Goal: Task Accomplishment & Management: Use online tool/utility

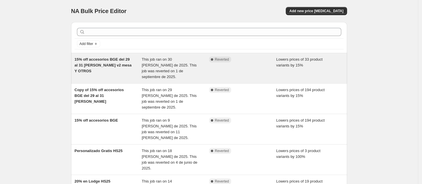
click at [148, 61] on span "This job ran on 30 [PERSON_NAME] de 2025. This job was reverted on 1 de septiem…" at bounding box center [169, 68] width 55 height 22
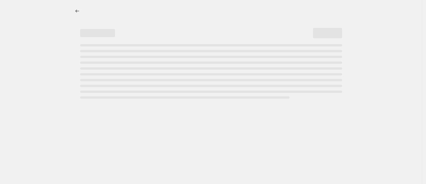
select select "percentage"
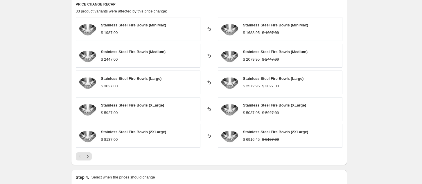
scroll to position [630, 0]
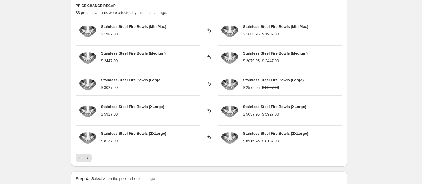
click at [136, 51] on span "Stainless Steel Fire Bowls (Medium)" at bounding box center [133, 53] width 65 height 4
click at [90, 49] on img at bounding box center [87, 57] width 17 height 17
click at [88, 157] on icon "Next" at bounding box center [87, 158] width 1 height 3
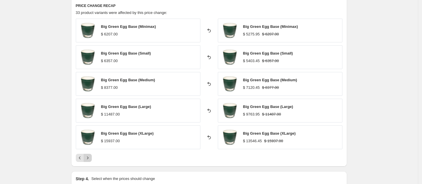
click at [88, 157] on icon "Next" at bounding box center [87, 158] width 1 height 3
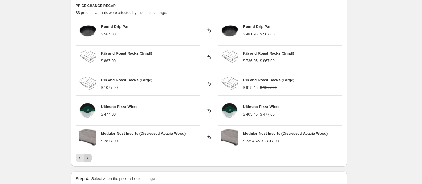
click at [90, 155] on icon "Next" at bounding box center [88, 158] width 6 height 6
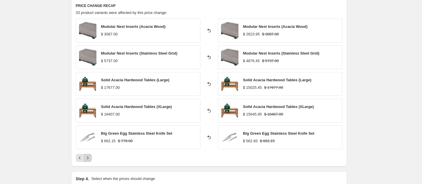
click at [90, 155] on icon "Next" at bounding box center [88, 158] width 6 height 6
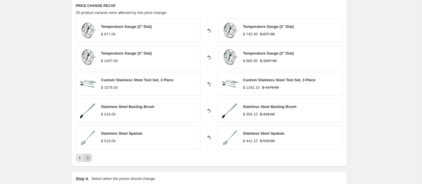
click at [90, 155] on icon "Next" at bounding box center [88, 158] width 6 height 6
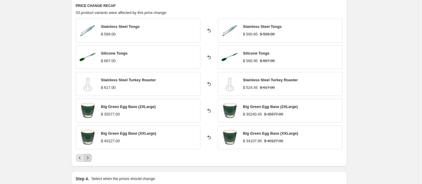
click at [90, 155] on icon "Next" at bounding box center [88, 158] width 6 height 6
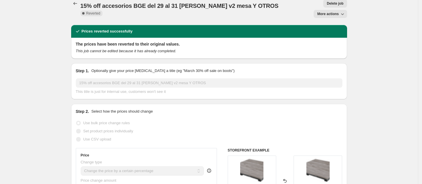
scroll to position [0, 0]
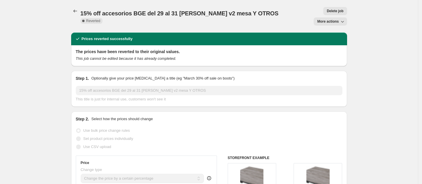
click at [322, 19] on span "More actions" at bounding box center [328, 21] width 22 height 5
click at [322, 23] on span "Copy to new job" at bounding box center [333, 23] width 27 height 4
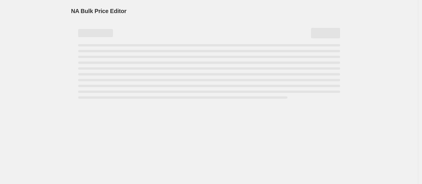
select select "percentage"
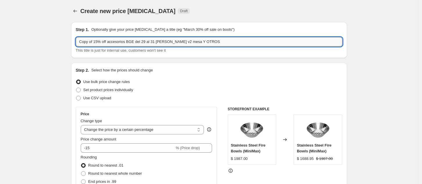
click at [235, 43] on input "Copy of 15% off accesorios BGE del 29 al 31 [PERSON_NAME] v2 mesa Y OTROS" at bounding box center [209, 41] width 267 height 9
drag, startPoint x: 93, startPoint y: 40, endPoint x: 81, endPoint y: 40, distance: 12.2
click at [81, 40] on input "Copy of 15% off accesorios BGE del 29 al 31 [PERSON_NAME] v2 mesa Y OTROS" at bounding box center [209, 41] width 267 height 9
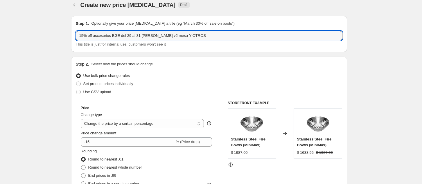
scroll to position [7, 0]
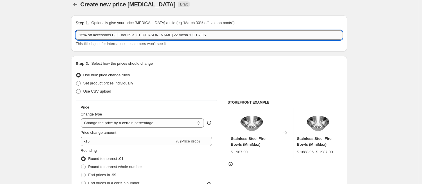
click at [119, 35] on input "15% off accesorios BGE del 29 al 31 [PERSON_NAME] v2 mesa Y OTROS" at bounding box center [209, 35] width 267 height 9
click at [151, 34] on input "15% off accesorios BGE DAY del 29 al 31 [PERSON_NAME] v2 mesa Y OTROS" at bounding box center [209, 35] width 267 height 9
click at [180, 37] on input "15% off accesorios BGE DAY del [DATE] v2 mesa Y OTROS" at bounding box center [209, 35] width 267 height 9
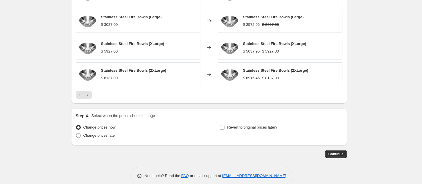
scroll to position [654, 0]
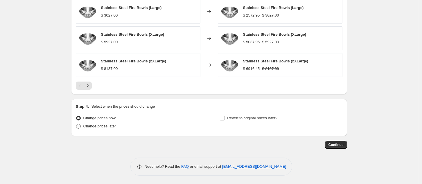
type input "15% off accesorios BGE DAY del [DATE] mesa Y OTROS- BLOQUE 2"
click at [114, 128] on span "Change prices later" at bounding box center [99, 126] width 33 height 4
click at [76, 124] on input "Change prices later" at bounding box center [76, 124] width 0 height 0
radio input "true"
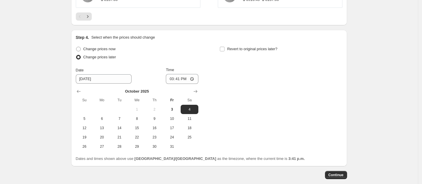
scroll to position [727, 0]
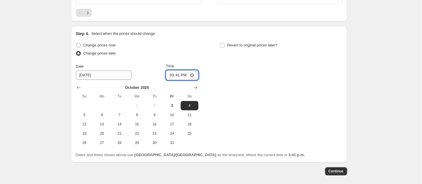
click at [195, 73] on input "15:41" at bounding box center [182, 75] width 33 height 10
type input "01:01"
click at [234, 98] on div "Change prices now Change prices later Date [DATE] Time 01:[DATE] Mo Tu We Th Fr…" at bounding box center [209, 94] width 267 height 106
click at [224, 45] on input "Revert to original prices later?" at bounding box center [222, 45] width 5 height 5
checkbox input "true"
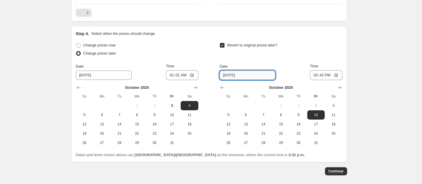
click at [265, 79] on input "[DATE]" at bounding box center [248, 75] width 56 height 9
click at [230, 117] on span "5" at bounding box center [228, 115] width 13 height 5
type input "[DATE]"
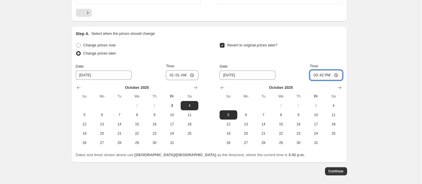
click at [338, 78] on input "15:42" at bounding box center [326, 75] width 33 height 10
click at [339, 76] on input "15:42" at bounding box center [326, 75] width 33 height 10
click at [302, 155] on div "Dates and times shown above use [GEOGRAPHIC_DATA]/Mexico_City as the timezone, …" at bounding box center [209, 155] width 267 height 6
click at [331, 79] on input "12:17" at bounding box center [326, 75] width 33 height 10
click at [340, 75] on input "12:17" at bounding box center [326, 75] width 33 height 10
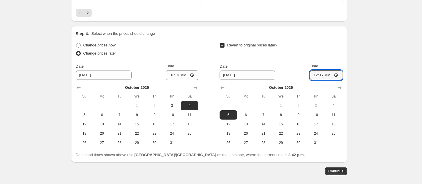
type input "00:17"
click at [335, 174] on button "Continue" at bounding box center [336, 171] width 22 height 8
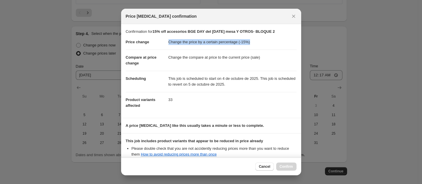
drag, startPoint x: 167, startPoint y: 40, endPoint x: 258, endPoint y: 41, distance: 90.7
click at [258, 41] on dd "Change the price by a certain percentage (-15%)" at bounding box center [233, 42] width 128 height 15
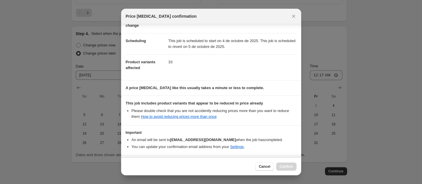
scroll to position [39, 0]
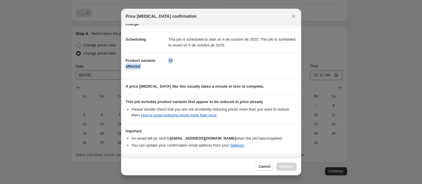
drag, startPoint x: 167, startPoint y: 63, endPoint x: 179, endPoint y: 63, distance: 12.5
click at [179, 63] on dl "Price change Change the price by a certain percentage (-15%) Compare at price c…" at bounding box center [211, 34] width 171 height 79
click at [179, 63] on dd "33" at bounding box center [233, 60] width 128 height 15
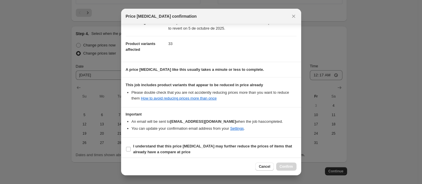
scroll to position [59, 0]
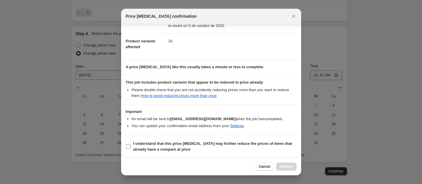
click at [126, 147] on input "I understand that this price [MEDICAL_DATA] may further reduce the prices of it…" at bounding box center [128, 146] width 5 height 5
checkbox input "true"
click at [286, 168] on span "Confirm" at bounding box center [286, 167] width 13 height 5
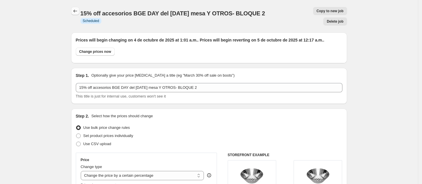
click at [75, 7] on button "Price change jobs" at bounding box center [75, 11] width 8 height 8
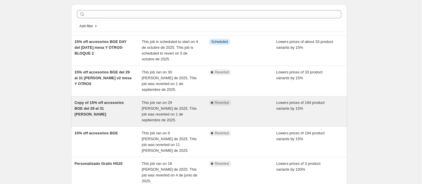
scroll to position [19, 0]
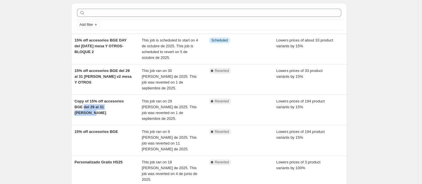
drag, startPoint x: 131, startPoint y: 102, endPoint x: 65, endPoint y: 109, distance: 65.7
click at [65, 109] on div "NA Bulk Price Editor. This page is ready NA Bulk Price Editor Add new price [ME…" at bounding box center [209, 183] width 418 height 404
drag, startPoint x: 68, startPoint y: 110, endPoint x: 65, endPoint y: 109, distance: 3.4
click at [65, 109] on div "NA Bulk Price Editor. This page is ready NA Bulk Price Editor Add new price [ME…" at bounding box center [209, 183] width 418 height 404
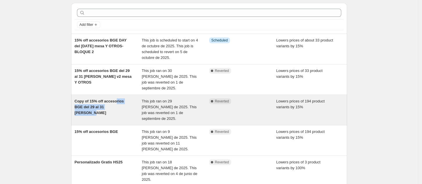
drag, startPoint x: 131, startPoint y: 100, endPoint x: 118, endPoint y: 99, distance: 13.1
click at [118, 99] on div "Copy of 15% off accesorios BGE del 29 al 31 [PERSON_NAME]" at bounding box center [108, 110] width 67 height 23
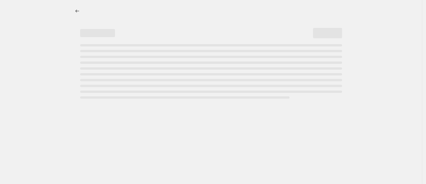
select select "percentage"
select select "collection"
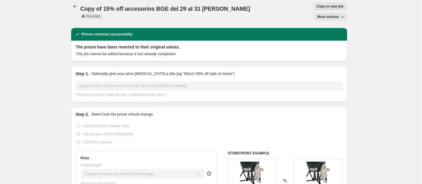
scroll to position [6, 0]
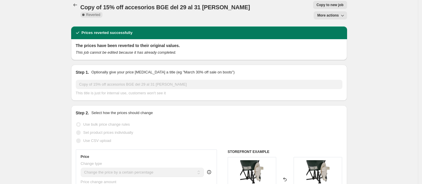
click at [344, 11] on button "More actions" at bounding box center [330, 15] width 33 height 8
click at [278, 6] on div "Copy to new job More actions" at bounding box center [312, 10] width 69 height 19
click at [79, 1] on button "Price change jobs" at bounding box center [75, 5] width 8 height 8
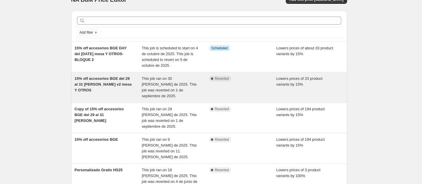
scroll to position [12, 0]
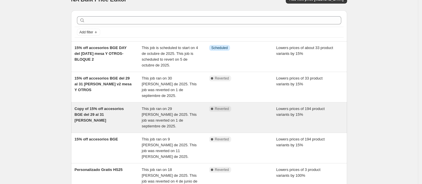
click at [163, 109] on span "This job ran on 29 [PERSON_NAME] de 2025. This job was reverted on 1 de septiem…" at bounding box center [169, 118] width 55 height 22
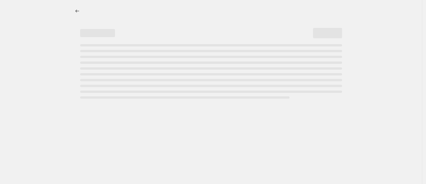
select select "percentage"
select select "collection"
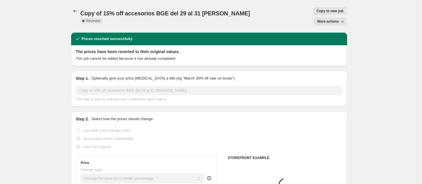
click at [334, 19] on span "More actions" at bounding box center [328, 21] width 22 height 5
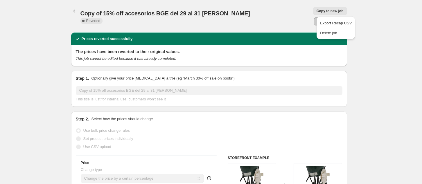
click at [313, 15] on button "Copy to new job" at bounding box center [330, 11] width 34 height 8
select select "percentage"
select select "collection"
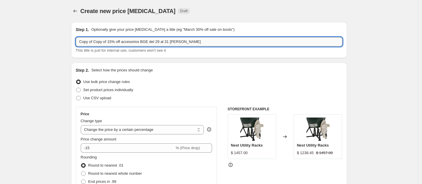
drag, startPoint x: 189, startPoint y: 60, endPoint x: 104, endPoint y: 42, distance: 86.8
click at [104, 42] on input "Copy of Copy of 15% off accesorios BGE del 29 al 31 [PERSON_NAME]" at bounding box center [209, 41] width 267 height 9
drag, startPoint x: 108, startPoint y: 42, endPoint x: 69, endPoint y: 38, distance: 39.7
drag, startPoint x: 160, startPoint y: 44, endPoint x: 123, endPoint y: 40, distance: 37.4
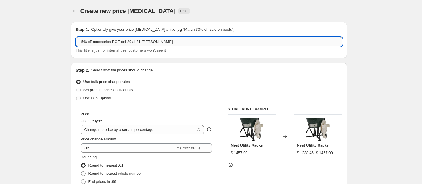
click at [123, 40] on input "15% off accesorios BGE del 29 al 31 [PERSON_NAME]" at bounding box center [209, 41] width 267 height 9
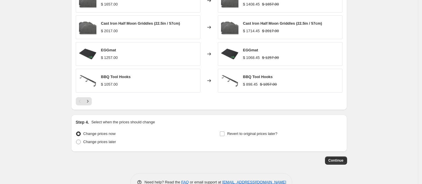
scroll to position [462, 0]
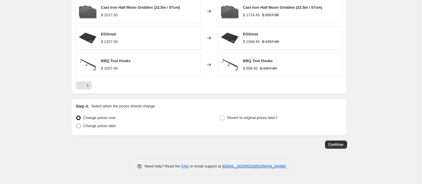
type input "15% off accesorios BGE DAY [DATE] BLOQUE 1"
click at [106, 125] on span "Change prices later" at bounding box center [99, 126] width 33 height 4
click at [76, 124] on input "Change prices later" at bounding box center [76, 124] width 0 height 0
radio input "true"
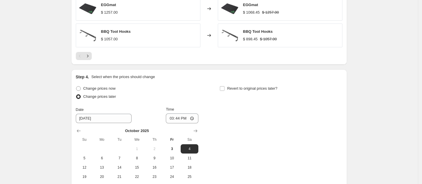
scroll to position [496, 0]
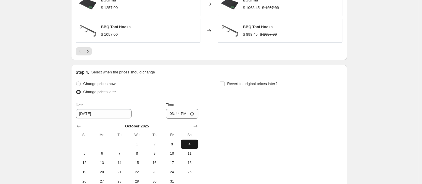
click at [190, 146] on span "4" at bounding box center [189, 144] width 13 height 5
click at [195, 111] on input "15:44" at bounding box center [182, 114] width 33 height 10
click at [230, 128] on div "Change prices now Change prices later Date [DATE] Time 01:[DATE] Mo Tu We Th Fr…" at bounding box center [209, 133] width 267 height 106
click at [196, 113] on input "01:01" at bounding box center [182, 114] width 33 height 10
type input "01:03"
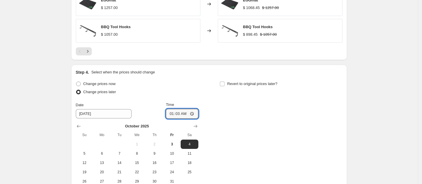
click at [221, 120] on div "Change prices now Change prices later Date [DATE] Time 01:[DATE] Mo Tu We Th Fr…" at bounding box center [209, 133] width 267 height 106
click at [224, 87] on label "Revert to original prices later?" at bounding box center [249, 84] width 58 height 8
click at [224, 86] on input "Revert to original prices later?" at bounding box center [222, 84] width 5 height 5
checkbox input "true"
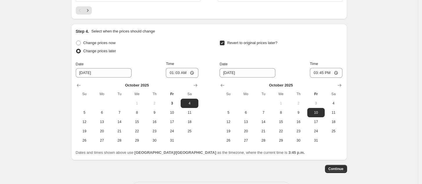
scroll to position [538, 0]
click at [225, 110] on span "5" at bounding box center [228, 112] width 13 height 5
type input "[DATE]"
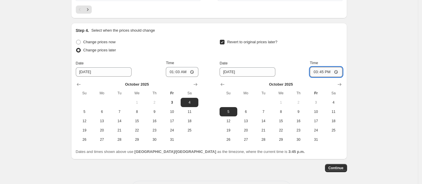
click at [333, 69] on input "15:45" at bounding box center [326, 72] width 33 height 10
click at [340, 73] on input "15:45" at bounding box center [326, 72] width 33 height 10
type input "00:17"
click at [336, 168] on span "Continue" at bounding box center [336, 168] width 15 height 5
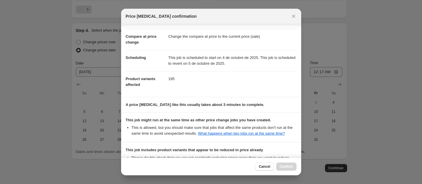
scroll to position [22, 0]
drag, startPoint x: 185, startPoint y: 76, endPoint x: 161, endPoint y: 78, distance: 24.5
click at [161, 78] on dl "Price change Change the price by a certain percentage (-15%) Compare at price c…" at bounding box center [211, 52] width 171 height 79
click at [179, 80] on dd "195" at bounding box center [233, 78] width 128 height 15
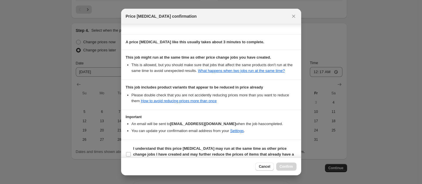
scroll to position [95, 0]
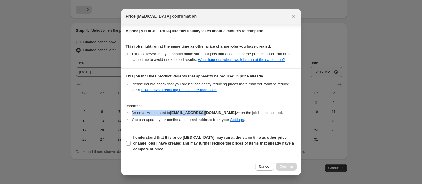
drag, startPoint x: 131, startPoint y: 113, endPoint x: 200, endPoint y: 115, distance: 68.6
click at [200, 115] on li "An email will be sent to [EMAIL_ADDRESS][DOMAIN_NAME] when the job has complete…" at bounding box center [214, 113] width 165 height 6
click at [124, 142] on section "I understand that this price [MEDICAL_DATA] may run at the same time as other p…" at bounding box center [211, 143] width 180 height 29
click at [129, 143] on input "I understand that this price [MEDICAL_DATA] may run at the same time as other p…" at bounding box center [128, 143] width 5 height 5
checkbox input "true"
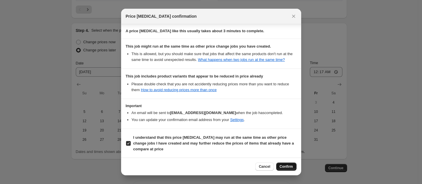
click at [287, 169] on button "Confirm" at bounding box center [286, 167] width 20 height 8
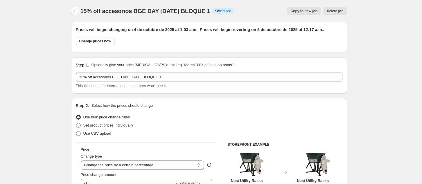
click at [79, 10] on button "Price change jobs" at bounding box center [75, 11] width 8 height 8
